Goal: Check status: Check status

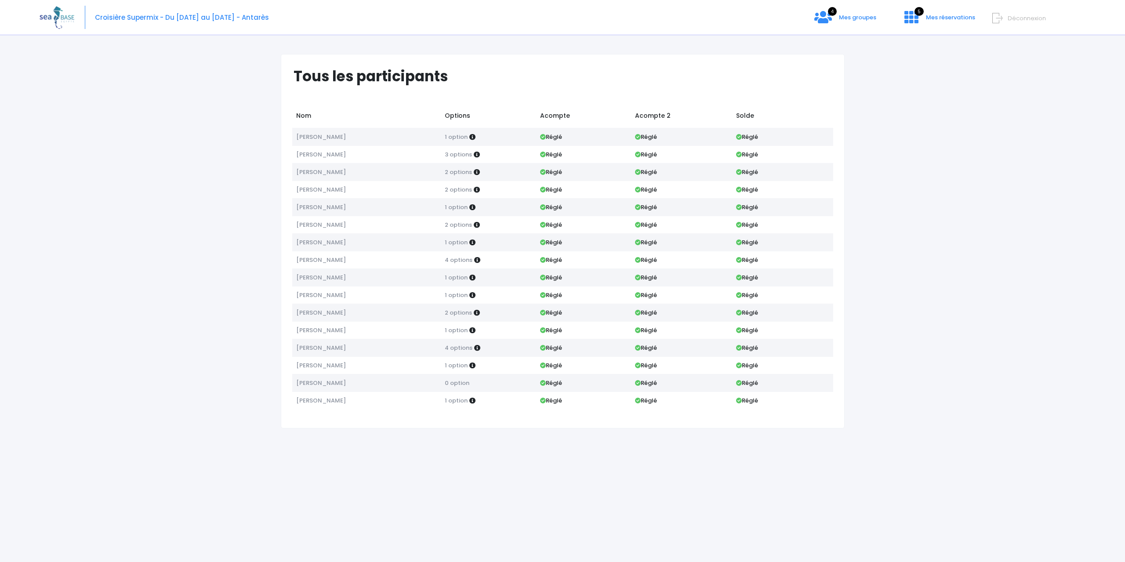
click at [825, 36] on div "Notre plateforme de réservation n'est pas compatible avec votre appareil. Veuil…" at bounding box center [562, 281] width 1125 height 562
click at [829, 19] on icon at bounding box center [823, 17] width 18 height 14
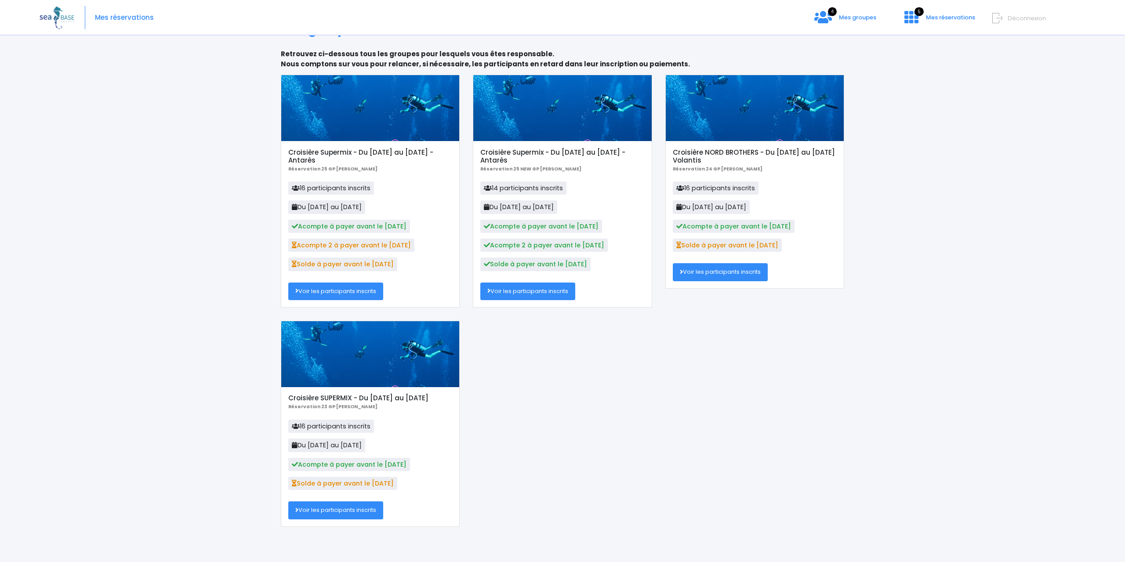
scroll to position [33, 0]
click at [404, 111] on div at bounding box center [370, 108] width 178 height 66
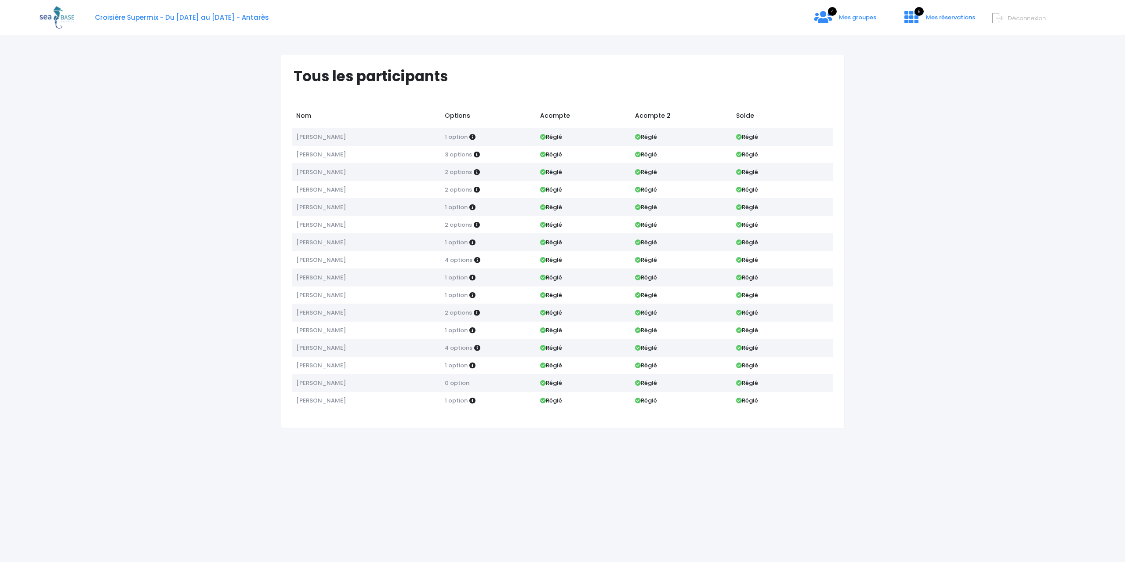
click at [828, 26] on div "Croisière Supermix - Du 22/11/2025 au 29/11/2025 - Antarès 4 Mes groupes 5" at bounding box center [556, 17] width 1033 height 35
click at [829, 24] on icon at bounding box center [823, 17] width 18 height 14
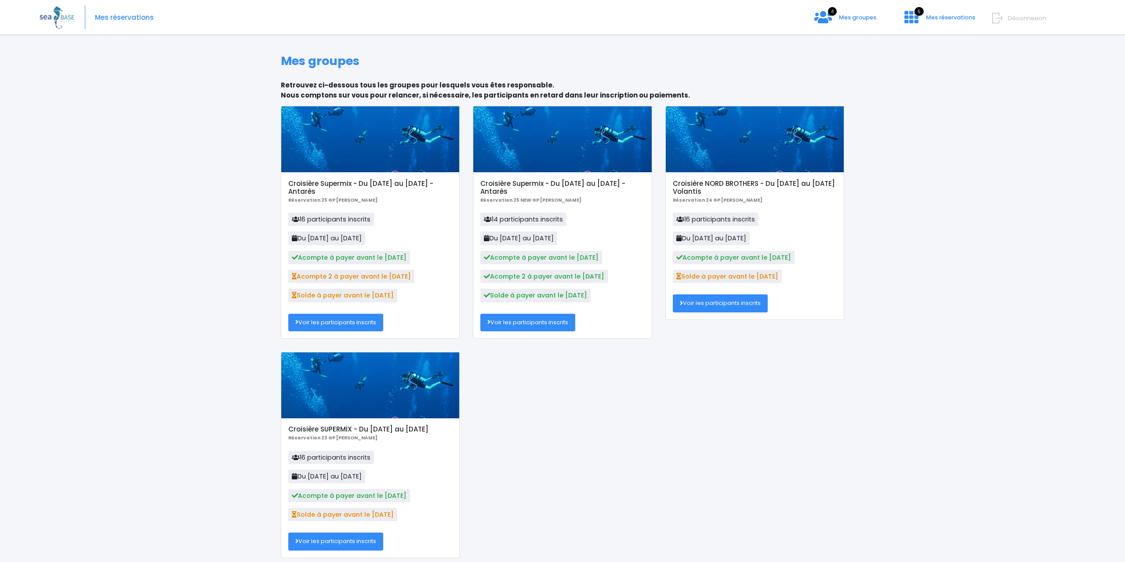
click at [549, 147] on div at bounding box center [562, 139] width 178 height 66
